Goal: Information Seeking & Learning: Learn about a topic

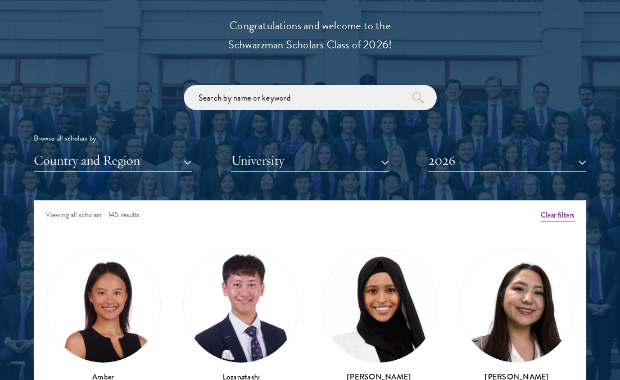
scroll to position [1416, 0]
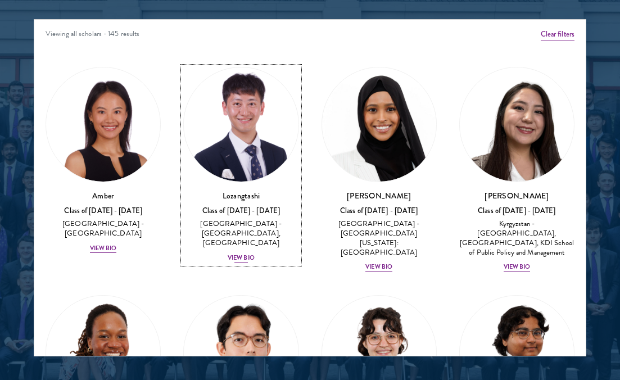
click at [242, 254] on div "View Bio" at bounding box center [241, 258] width 27 height 9
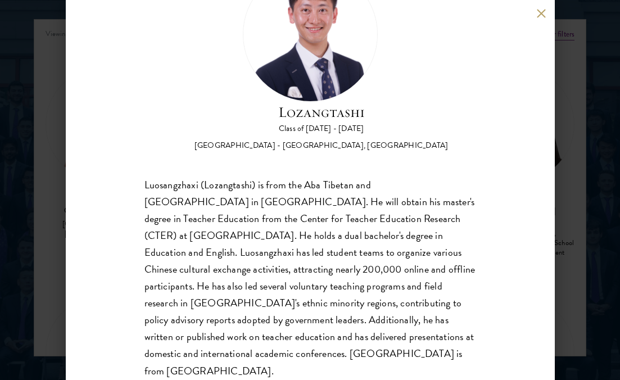
scroll to position [83, 0]
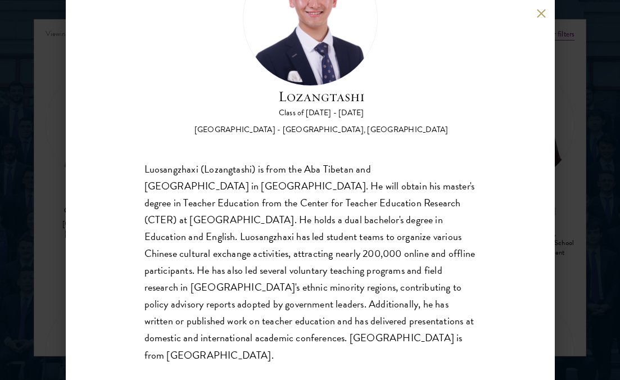
click at [53, 147] on div "Lozangtashi Class of 2025 - 2026 China - South-Central Minzu University, Beijin…" at bounding box center [310, 190] width 620 height 380
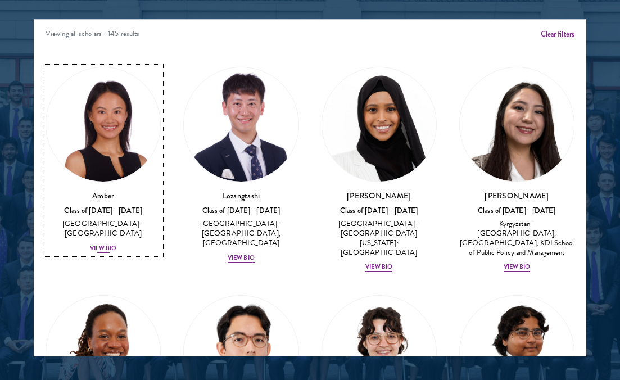
click at [102, 244] on div "View Bio" at bounding box center [103, 248] width 27 height 9
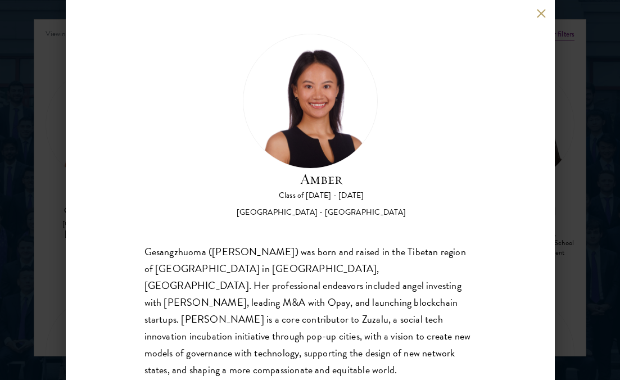
click at [574, 130] on div "Amber Class of 2025 - 2026 China - Peking University Gesangzhuoma (Amber) was b…" at bounding box center [310, 190] width 620 height 380
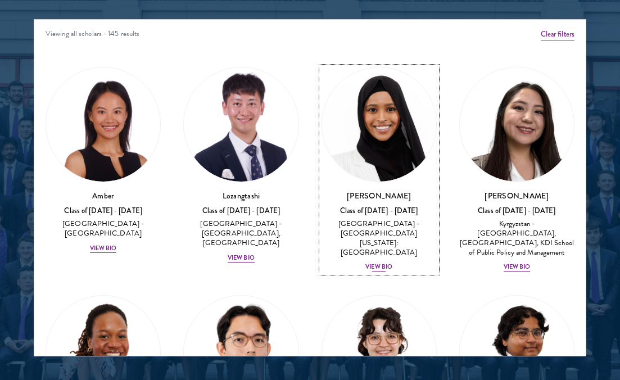
click at [381, 263] on div "View Bio" at bounding box center [378, 267] width 27 height 9
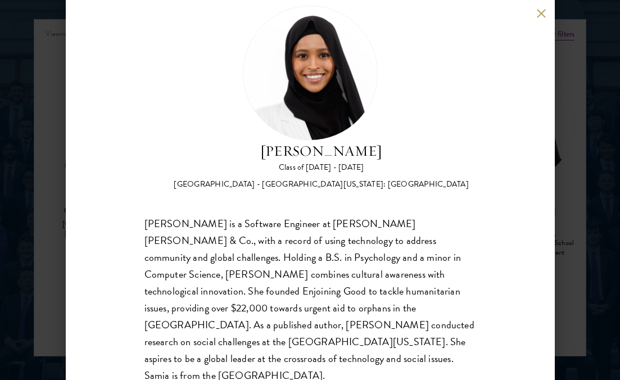
scroll to position [29, 0]
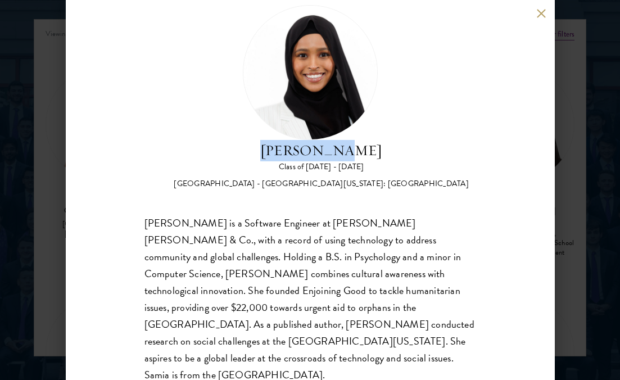
drag, startPoint x: 368, startPoint y: 147, endPoint x: 275, endPoint y: 151, distance: 92.3
click at [275, 151] on h2 "Samia Abdi" at bounding box center [321, 150] width 295 height 21
copy h2 "Samia Abdi"
click at [538, 15] on button at bounding box center [542, 13] width 10 height 10
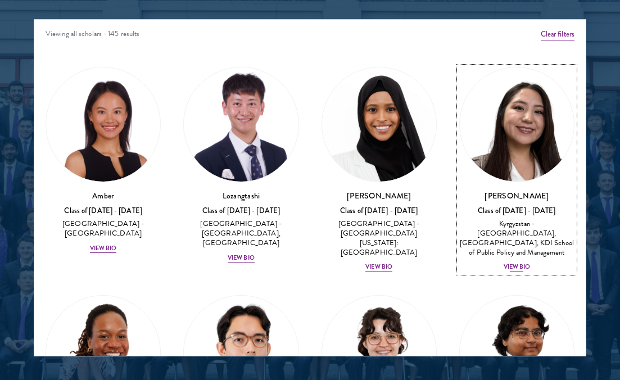
click at [517, 264] on div "View Bio" at bounding box center [517, 267] width 27 height 9
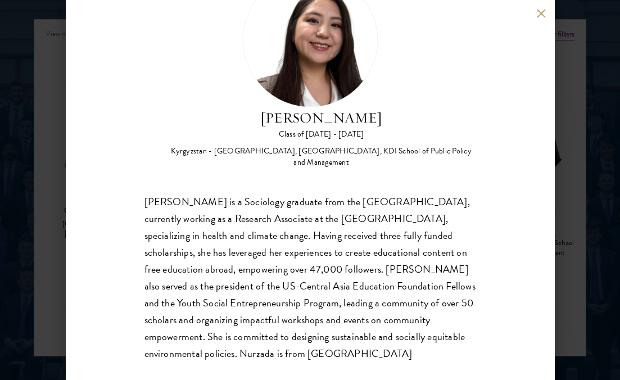
scroll to position [62, 0]
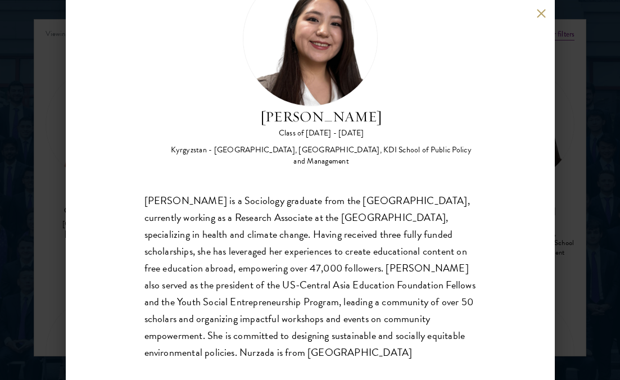
click at [575, 223] on div "Nurzada Abdivalieva Class of 2025 - 2026 Kyrgyzstan - American University of Ce…" at bounding box center [310, 190] width 620 height 380
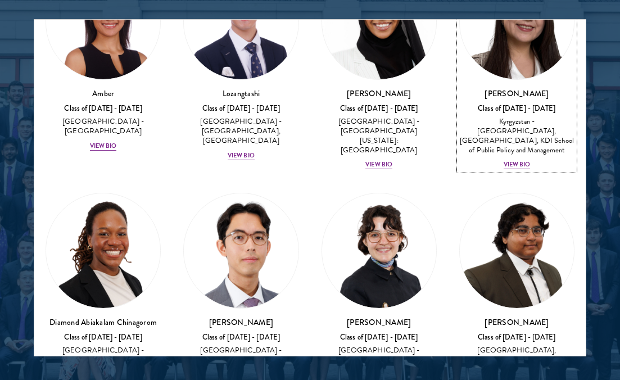
scroll to position [132, 0]
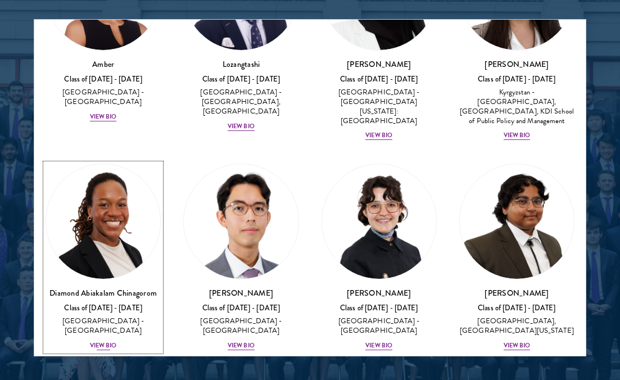
click at [98, 341] on div "View Bio" at bounding box center [103, 345] width 27 height 9
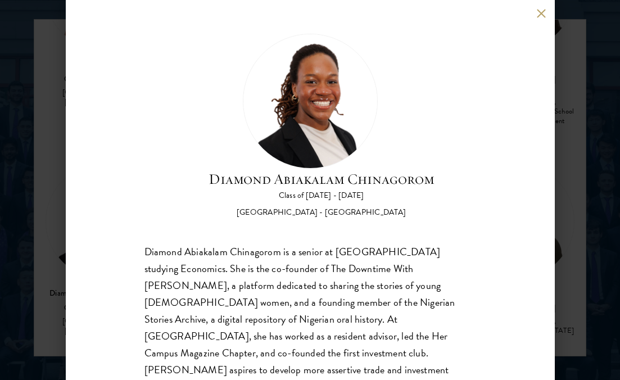
scroll to position [49, 0]
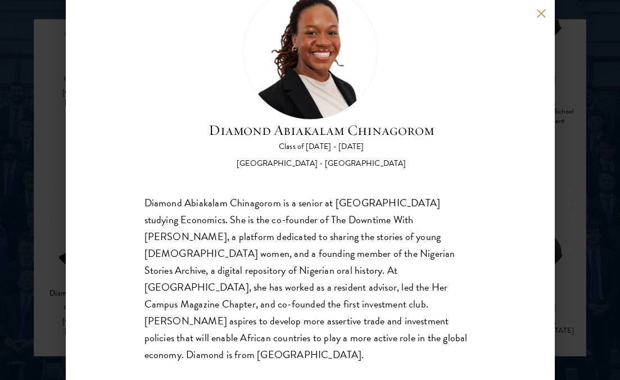
click at [537, 12] on button at bounding box center [542, 13] width 10 height 10
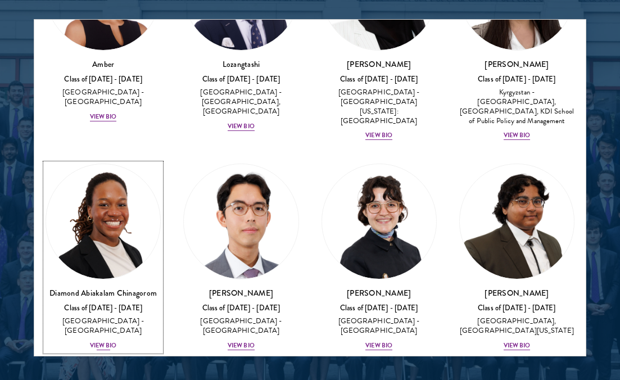
click at [107, 341] on div "View Bio" at bounding box center [103, 345] width 27 height 9
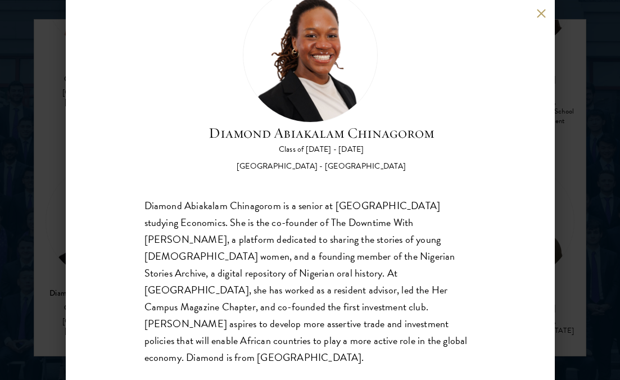
scroll to position [49, 0]
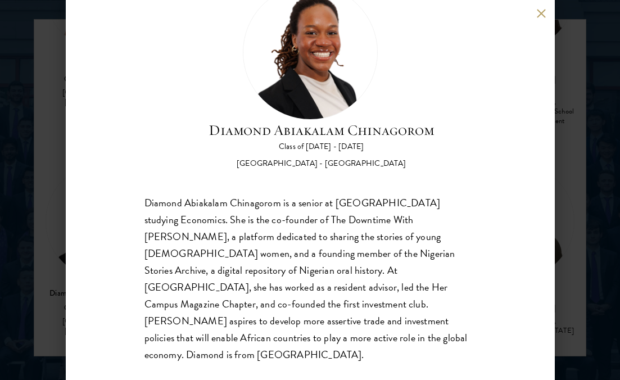
click at [541, 12] on button at bounding box center [542, 13] width 10 height 10
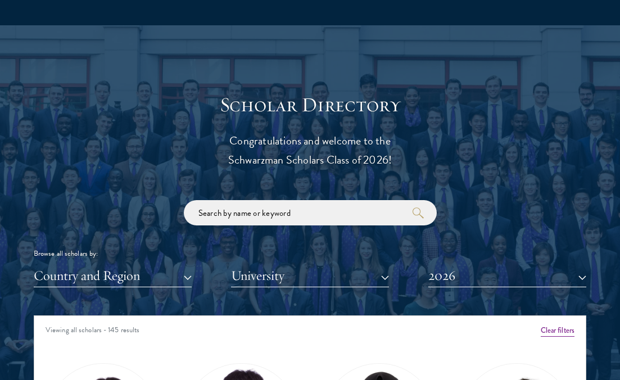
scroll to position [1145, 0]
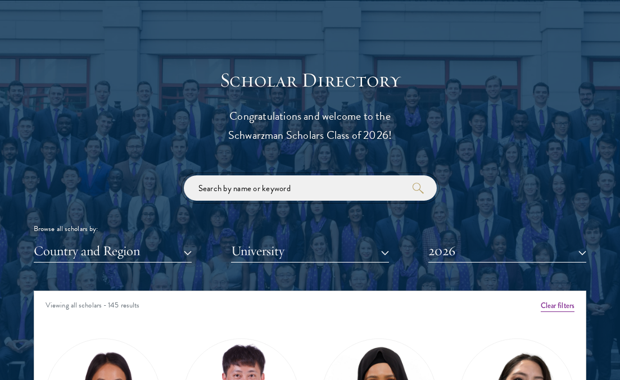
click at [327, 194] on input "search" at bounding box center [310, 187] width 253 height 25
click at [314, 253] on button "University" at bounding box center [310, 250] width 158 height 23
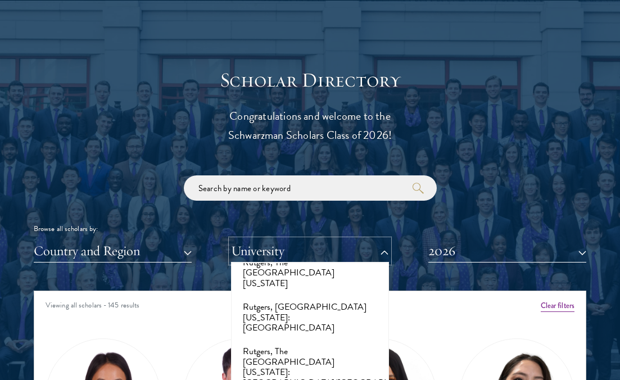
scroll to position [6630, 0]
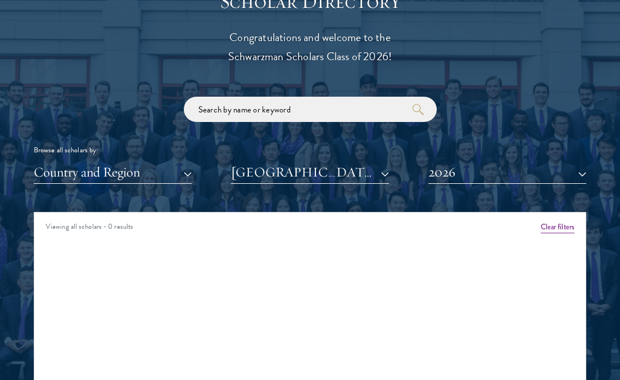
scroll to position [1265, 0]
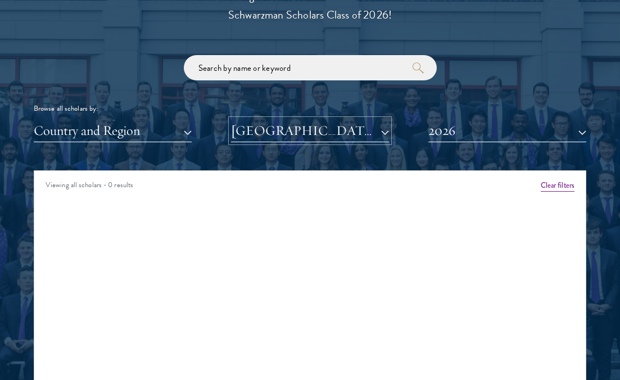
click at [336, 126] on button "Spelman College" at bounding box center [310, 130] width 158 height 23
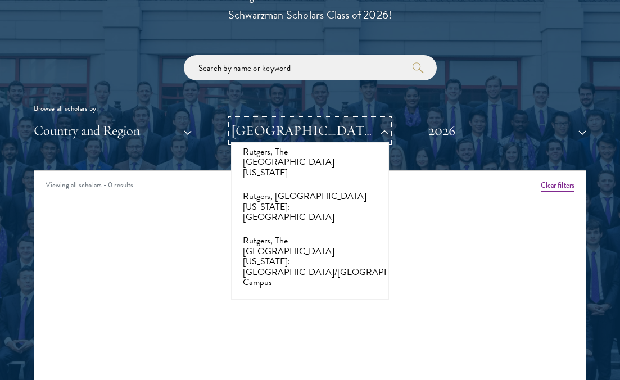
scroll to position [6646, 0]
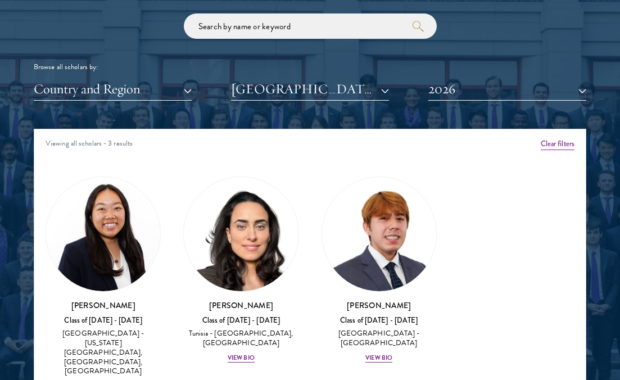
scroll to position [1310, 0]
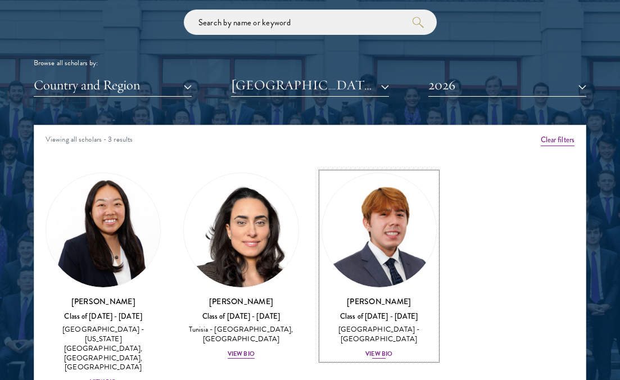
click at [378, 347] on div "Bryan Monge Serrano Class of 2025 - 2026 United States of America - Stanford Un…" at bounding box center [379, 328] width 115 height 64
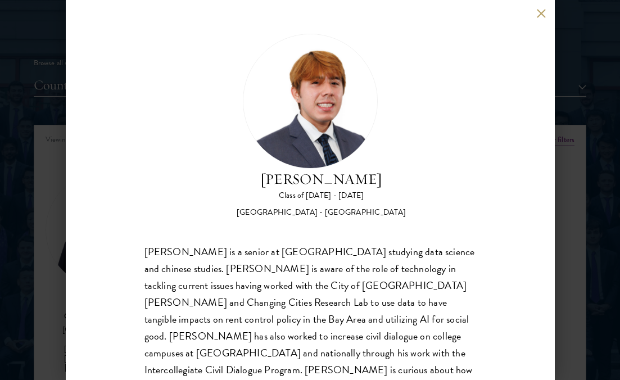
scroll to position [32, 0]
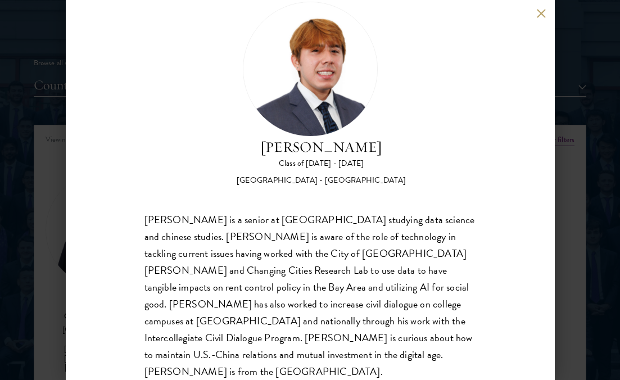
click at [598, 137] on div "Bryan Monge Serrano Class of 2025 - 2026 United States of America - Stanford Un…" at bounding box center [310, 190] width 620 height 380
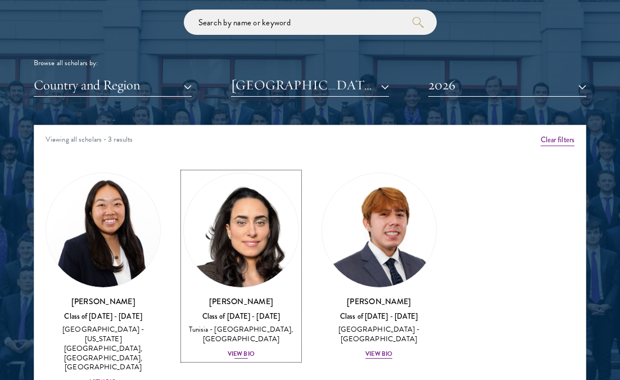
click at [241, 355] on div "View Bio" at bounding box center [241, 354] width 27 height 9
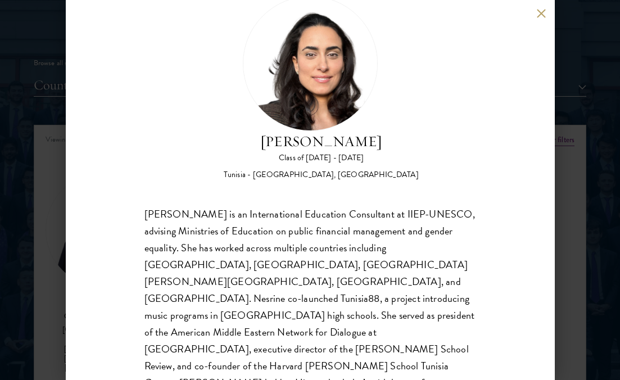
scroll to position [66, 0]
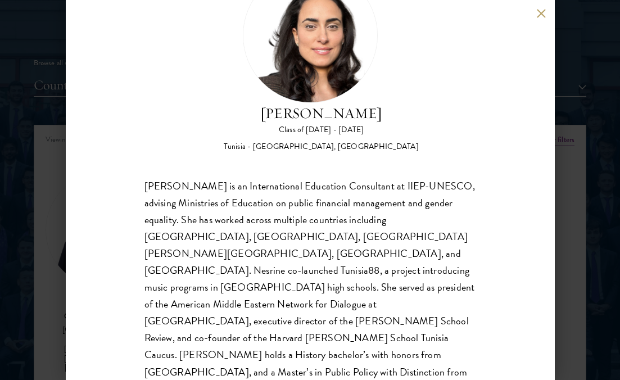
click at [54, 259] on div "Nesrine Mbarek Class of 2025 - 2026 Tunisia - Stanford University, Harvard Univ…" at bounding box center [310, 190] width 620 height 380
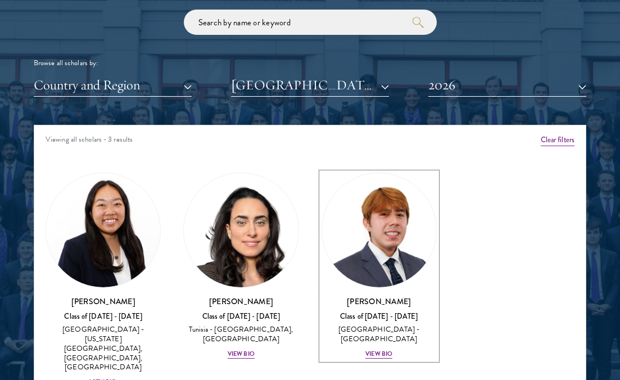
click at [53, 259] on img at bounding box center [103, 230] width 114 height 114
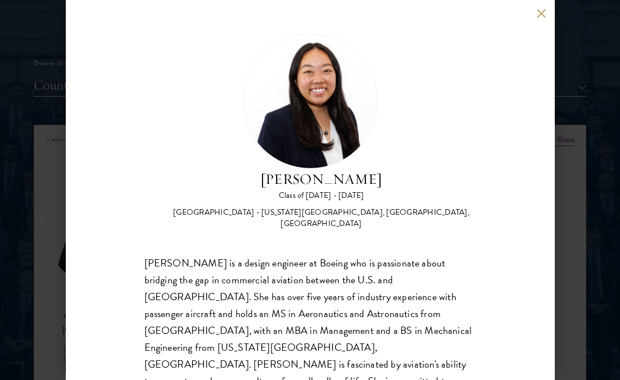
click at [43, 286] on div "Galen Jiang Class of 2025 - 2026 United States of America - California State Un…" at bounding box center [310, 190] width 620 height 380
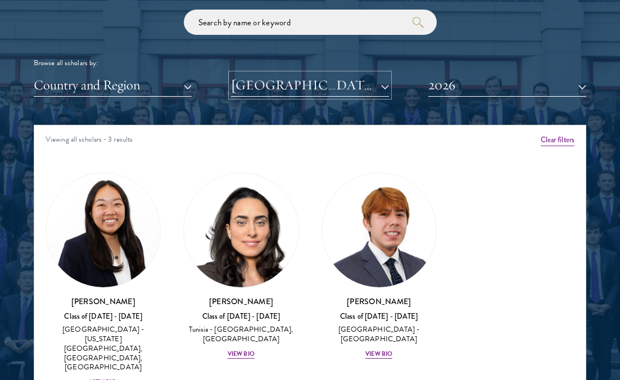
click at [315, 84] on button "Stanford University" at bounding box center [310, 85] width 158 height 23
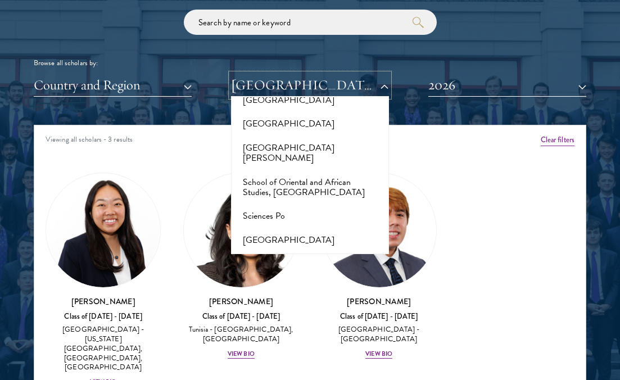
scroll to position [6831, 0]
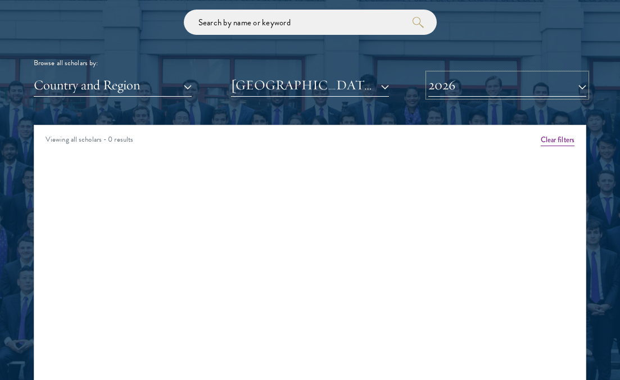
click at [468, 83] on button "2026" at bounding box center [507, 85] width 158 height 23
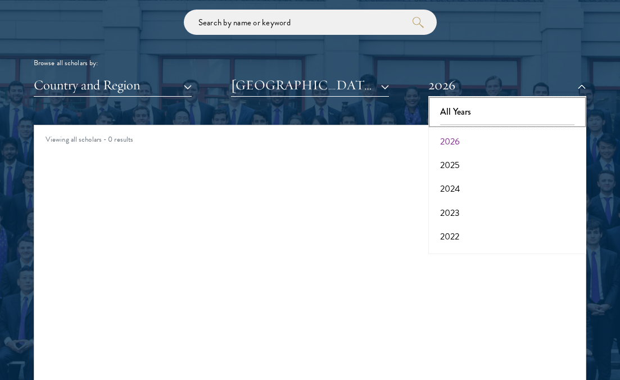
click at [465, 108] on button "All Years" at bounding box center [507, 112] width 151 height 24
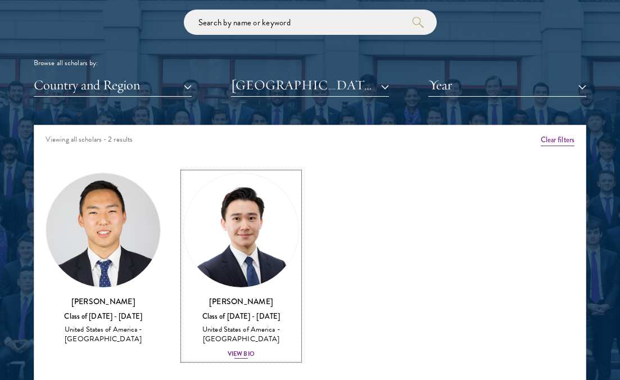
click at [238, 357] on div "View Bio" at bounding box center [241, 354] width 27 height 9
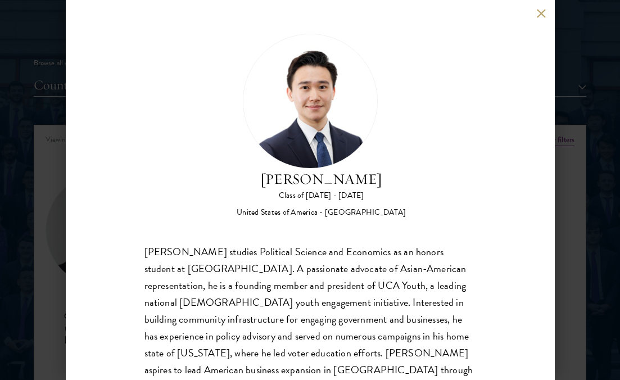
scroll to position [66, 0]
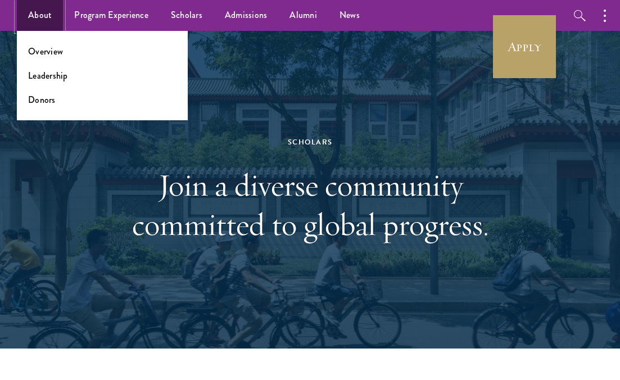
click at [41, 15] on link "About" at bounding box center [40, 15] width 46 height 31
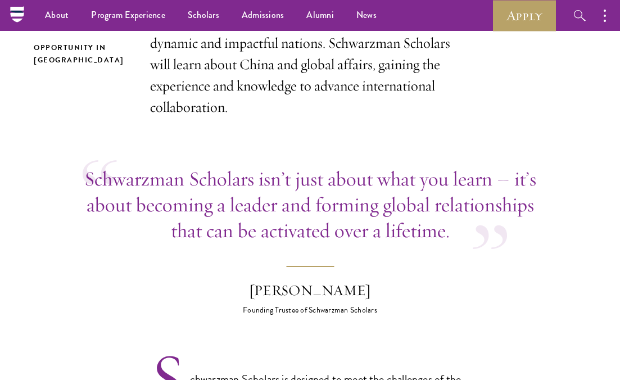
scroll to position [367, 0]
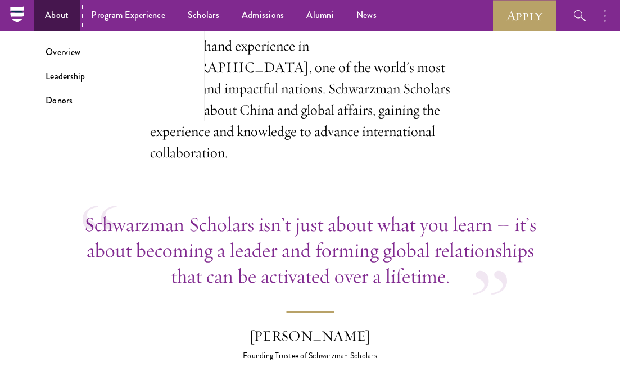
click at [41, 15] on link "About" at bounding box center [57, 15] width 46 height 31
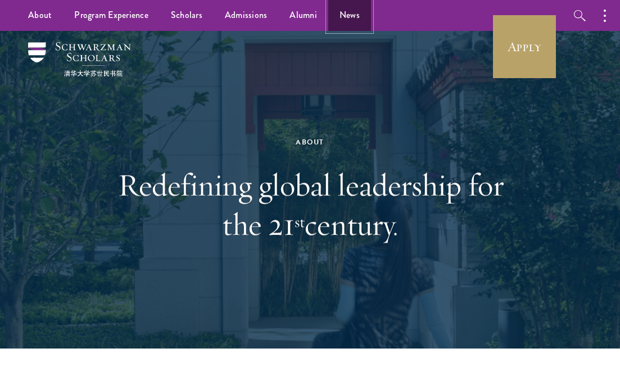
click at [345, 21] on link "News" at bounding box center [349, 15] width 43 height 31
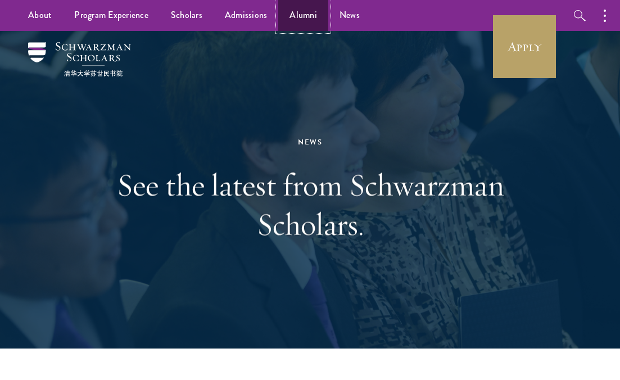
click at [299, 18] on link "Alumni" at bounding box center [303, 15] width 50 height 31
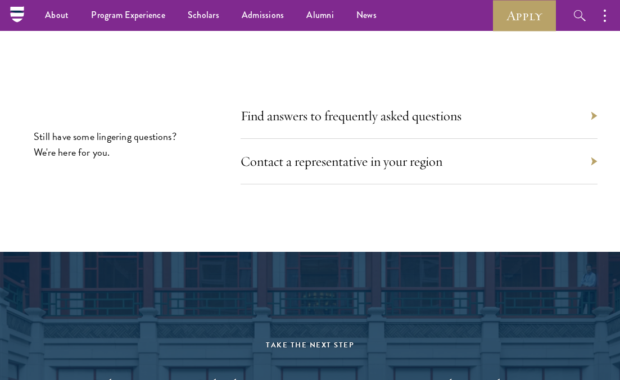
scroll to position [5021, 0]
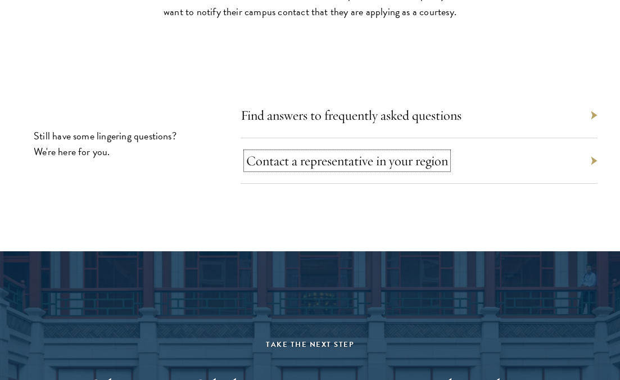
click at [344, 166] on link "Contact a representative in your region" at bounding box center [347, 160] width 202 height 17
click at [571, 113] on div "Find answers to frequently asked questions" at bounding box center [419, 116] width 357 height 46
click at [591, 113] on div "Find answers to frequently asked questions" at bounding box center [419, 116] width 357 height 46
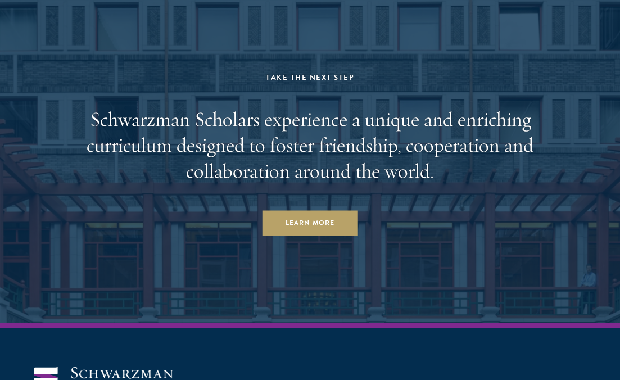
scroll to position [5661, 0]
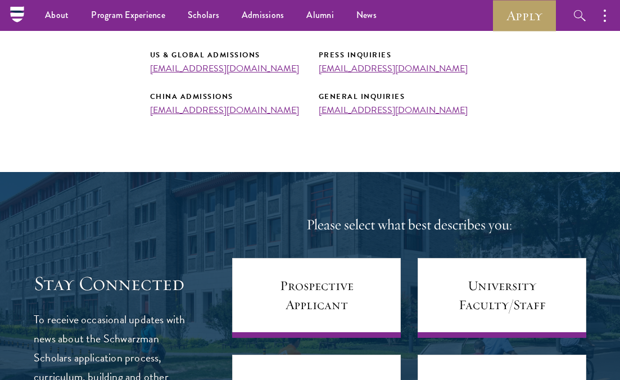
scroll to position [402, 0]
